Goal: Use online tool/utility: Utilize a website feature to perform a specific function

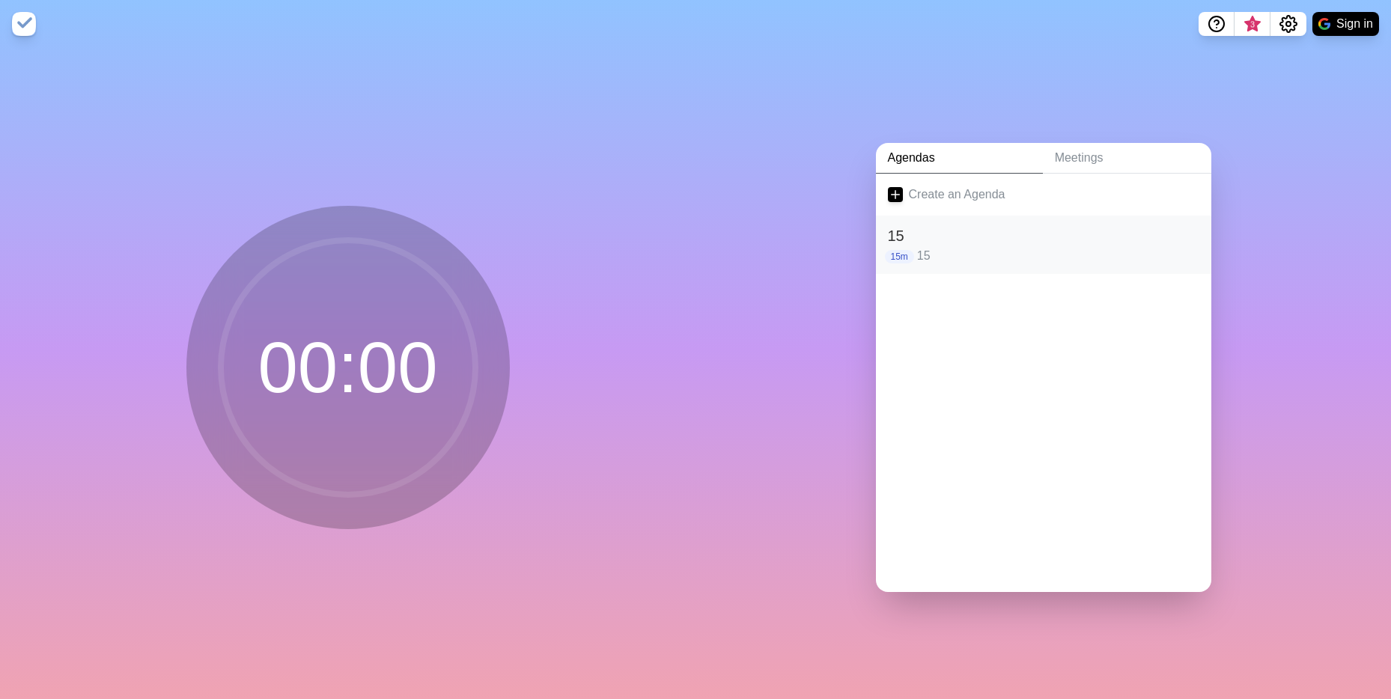
click at [978, 232] on h2 "15" at bounding box center [1043, 236] width 311 height 22
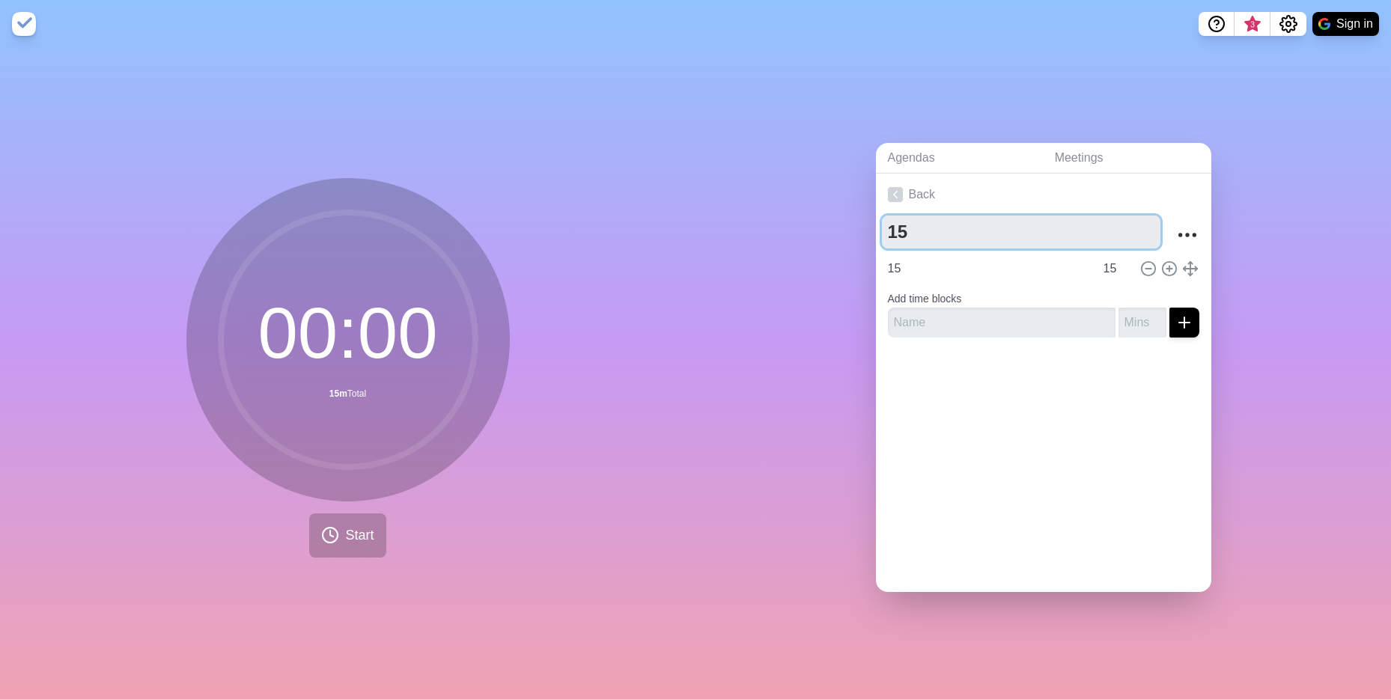
click at [978, 232] on textarea "15" at bounding box center [1021, 232] width 278 height 33
type textarea "20"
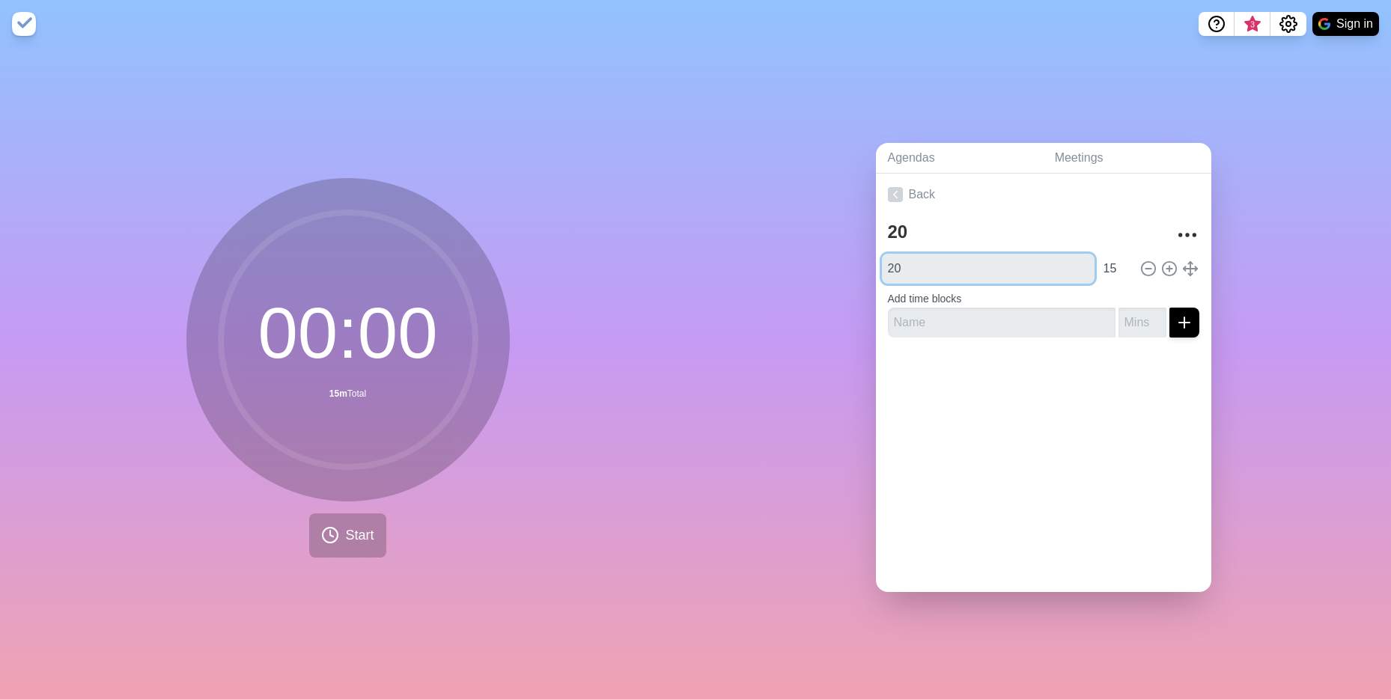
type input "20"
click at [333, 532] on button "Start" at bounding box center [347, 536] width 76 height 44
